Goal: Transaction & Acquisition: Download file/media

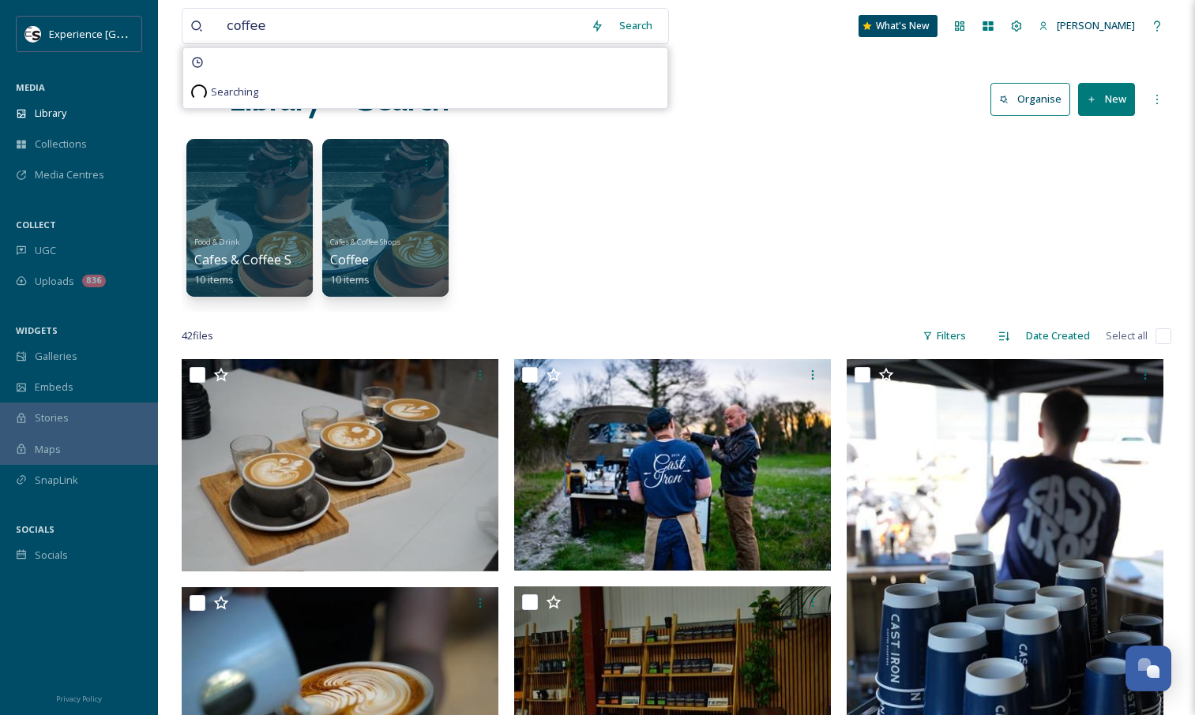
type input "coffee"
drag, startPoint x: 644, startPoint y: 23, endPoint x: 632, endPoint y: 20, distance: 13.0
click at [632, 20] on div "Search" at bounding box center [635, 25] width 49 height 31
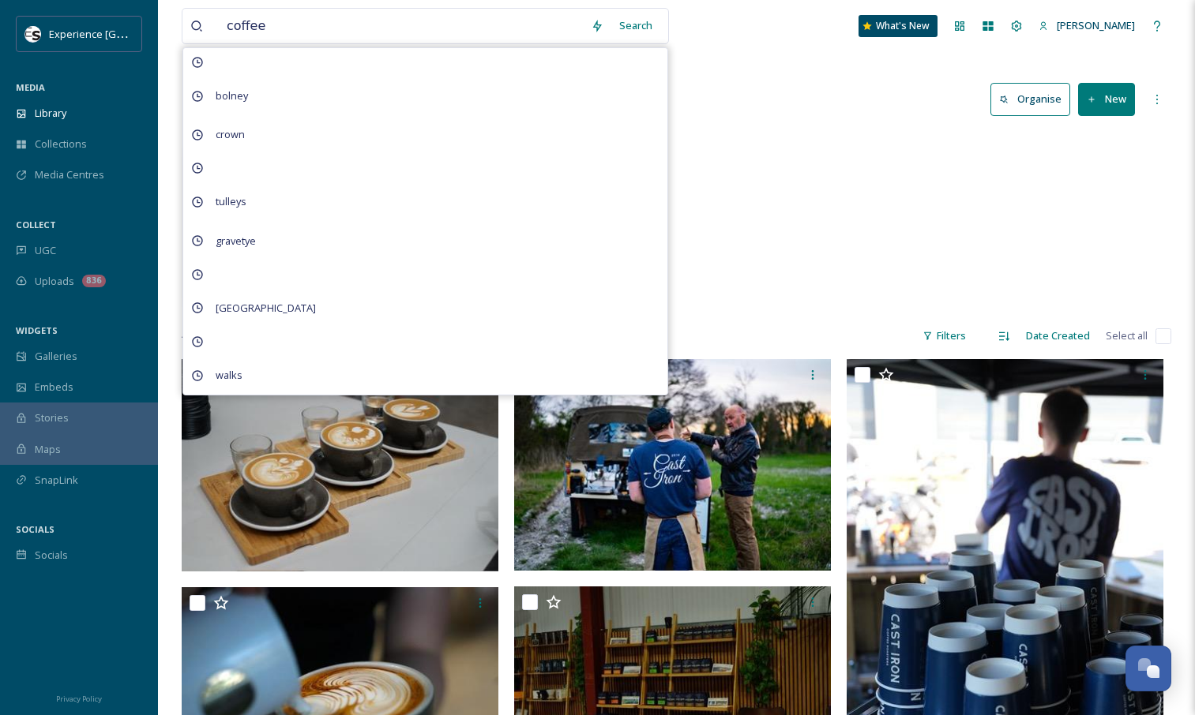
click at [801, 133] on div "Food & Drink Cafes & Coffee Shops 10 items Cafes & Coffee Shops Coffee 10 items" at bounding box center [676, 222] width 989 height 182
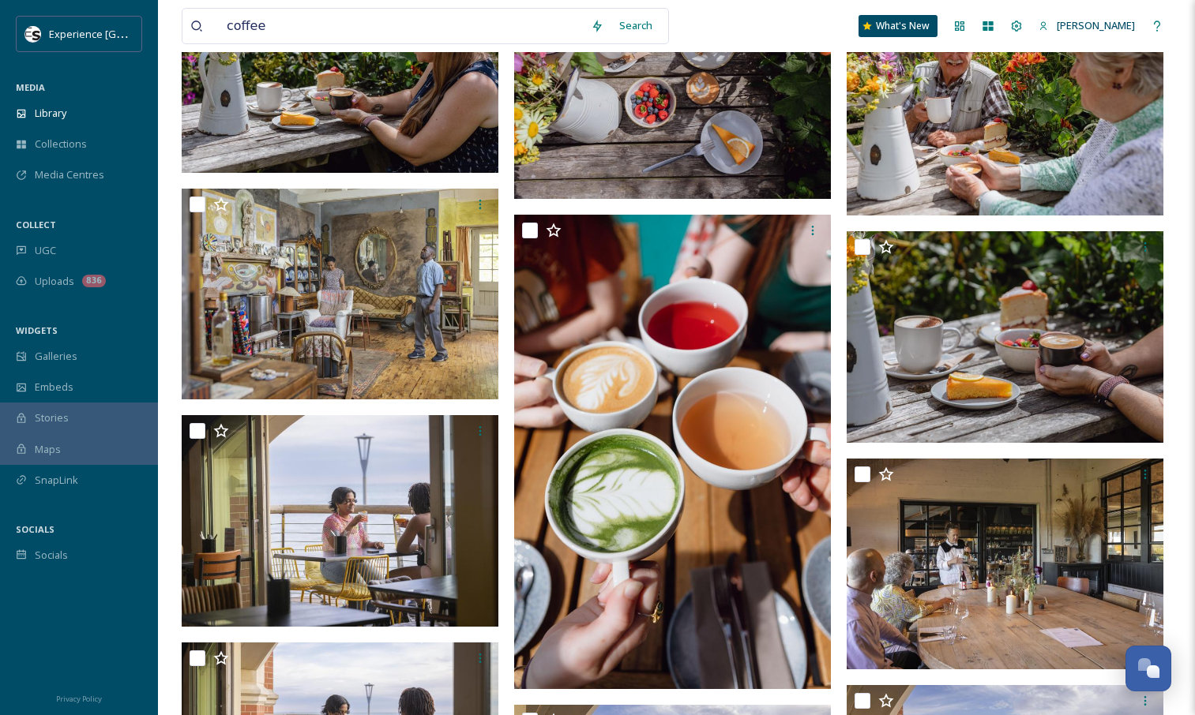
scroll to position [3211, 0]
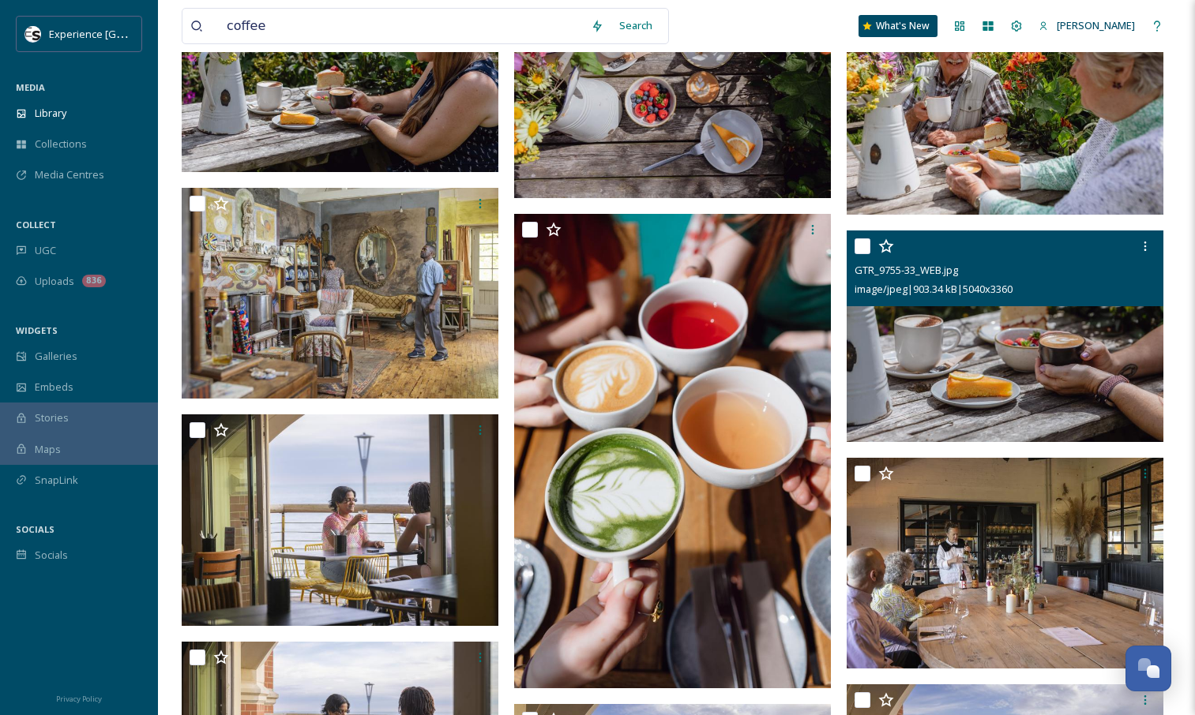
click at [895, 340] on img at bounding box center [1004, 337] width 317 height 212
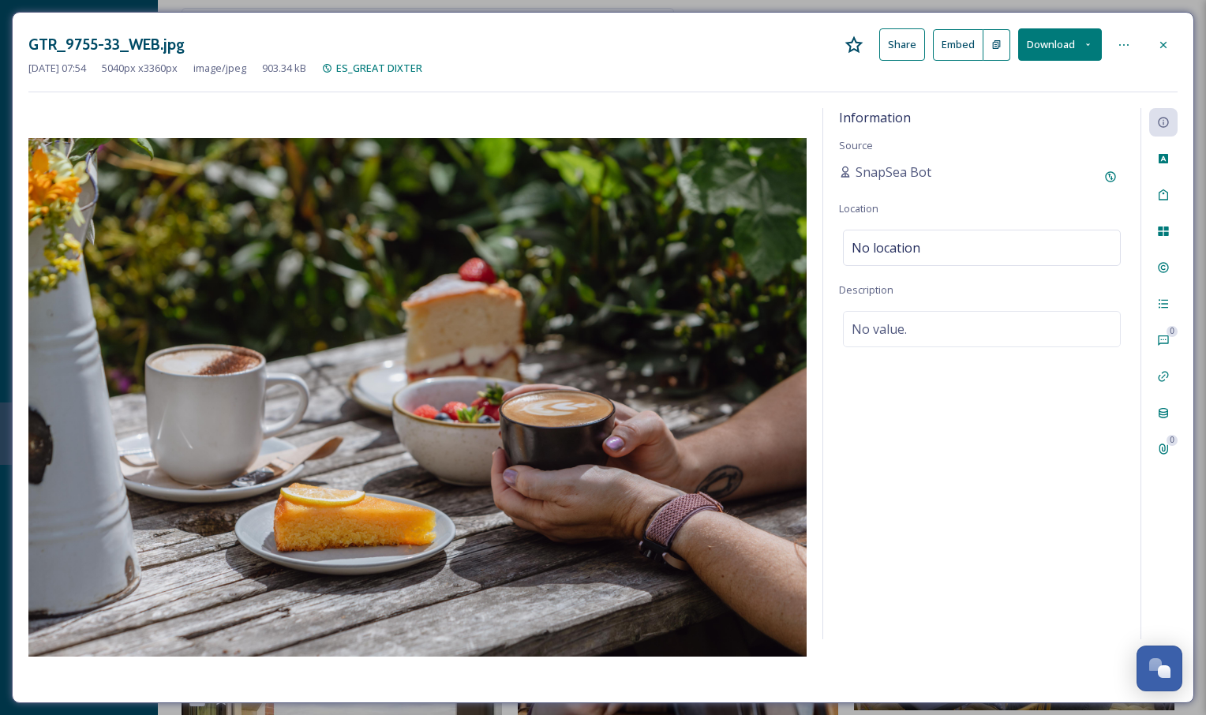
click at [1172, 39] on div at bounding box center [1164, 45] width 28 height 28
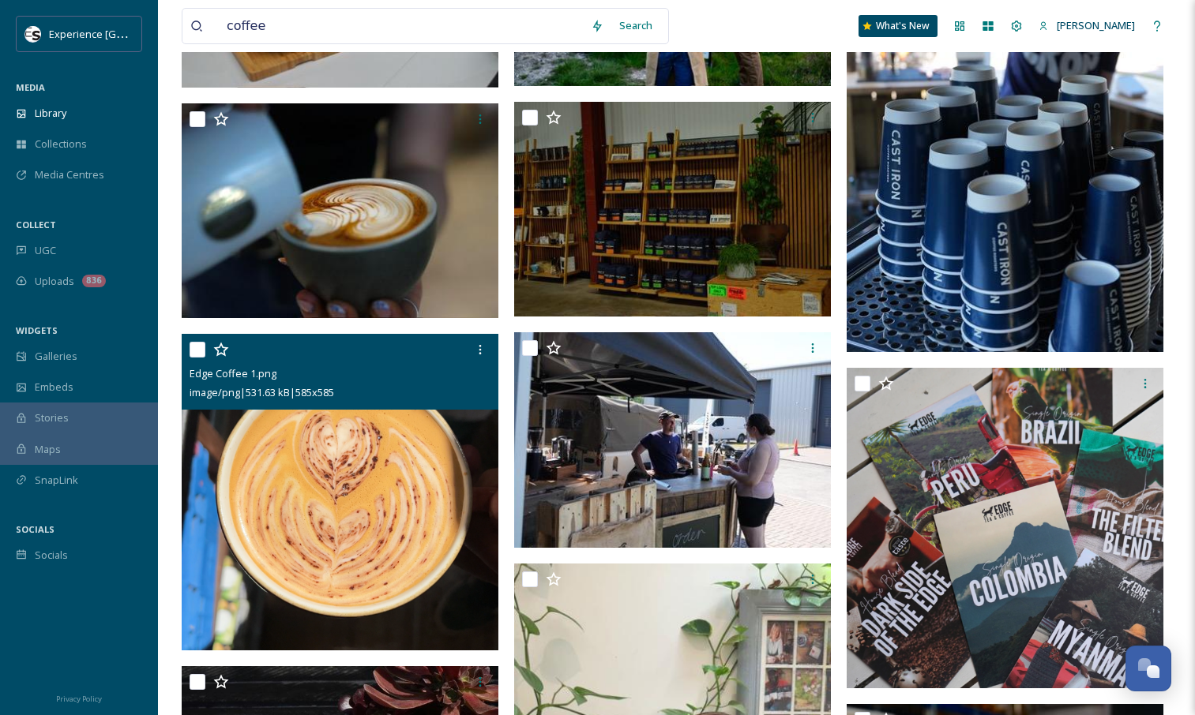
scroll to position [456, 0]
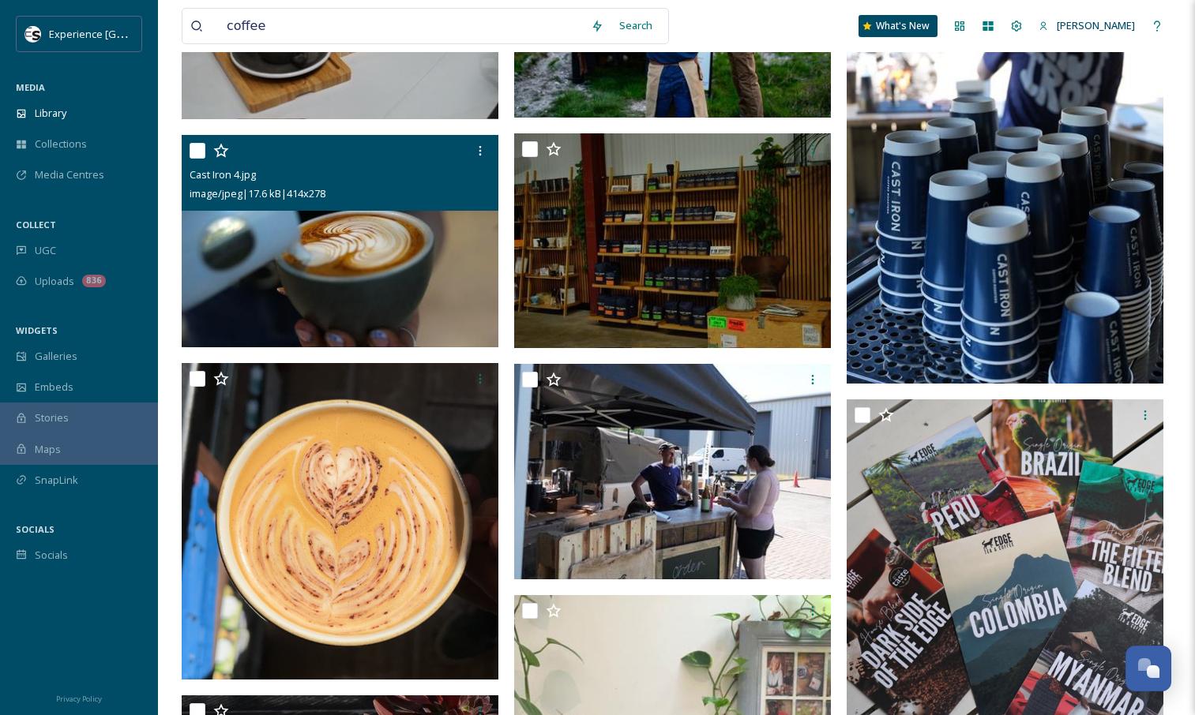
click at [369, 271] on img at bounding box center [340, 241] width 317 height 212
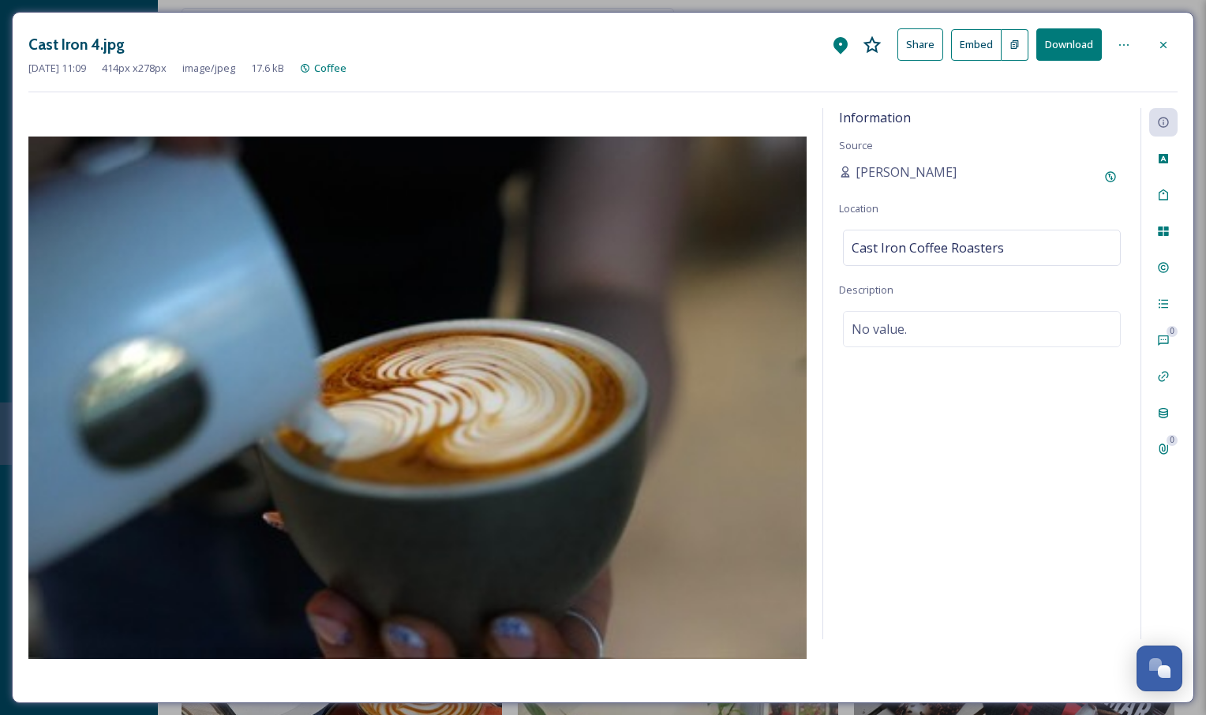
click at [1063, 41] on button "Download" at bounding box center [1070, 44] width 66 height 32
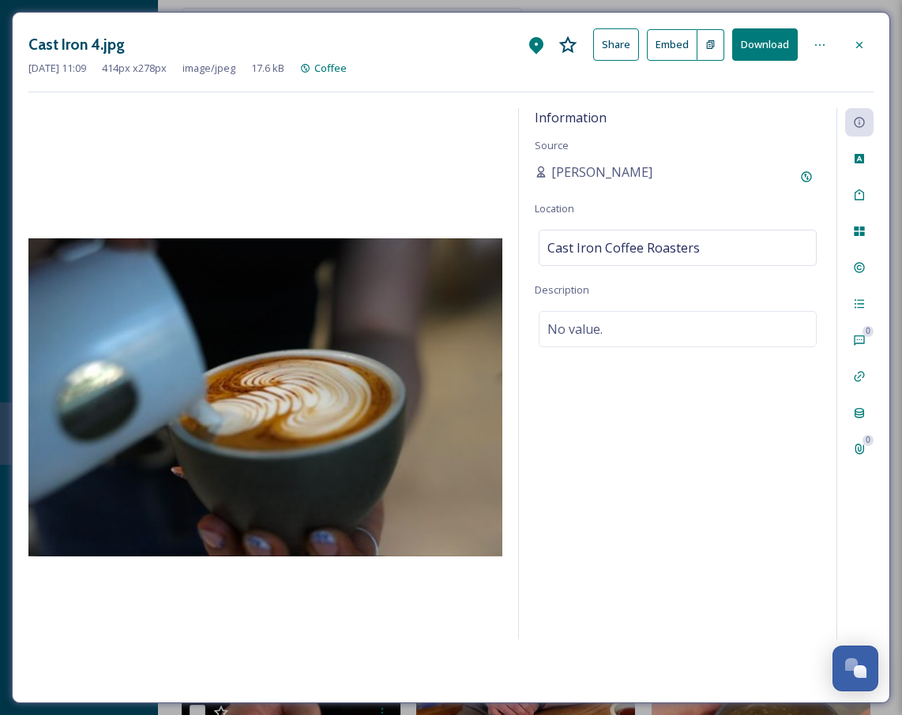
click at [857, 48] on icon at bounding box center [859, 45] width 13 height 13
